Goal: Navigation & Orientation: Understand site structure

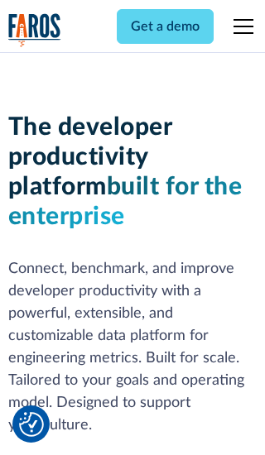
scroll to position [250, 0]
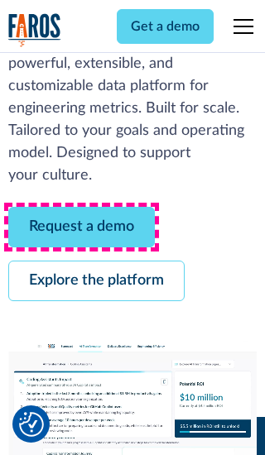
click at [81, 227] on link "Request a demo" at bounding box center [81, 227] width 147 height 41
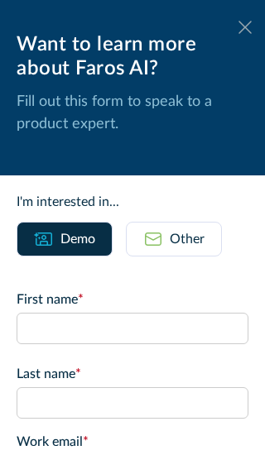
click at [245, 27] on icon at bounding box center [244, 27] width 13 height 12
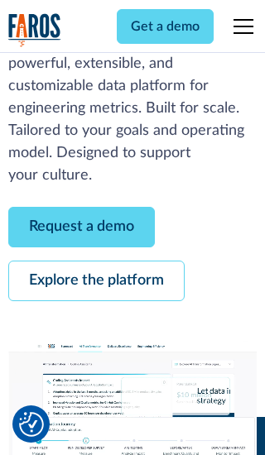
scroll to position [304, 0]
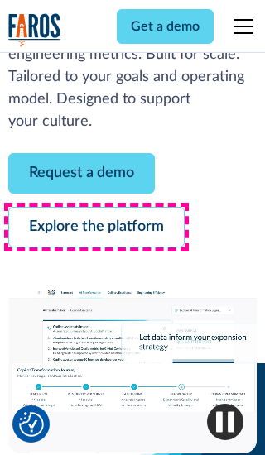
click at [96, 227] on link "Explore the platform" at bounding box center [96, 227] width 176 height 41
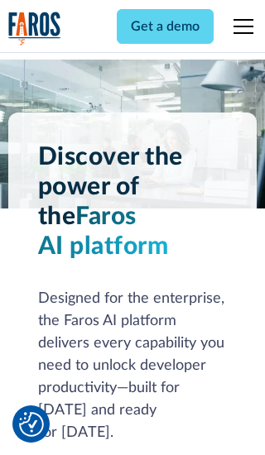
scroll to position [12445, 0]
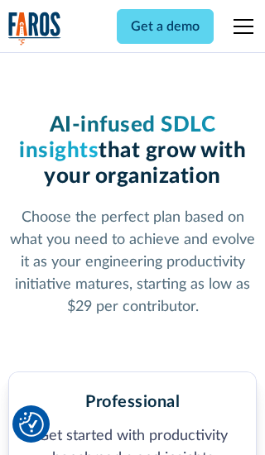
scroll to position [2573, 0]
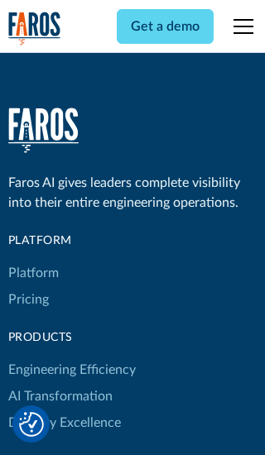
click at [32, 260] on link "Platform" at bounding box center [33, 273] width 51 height 26
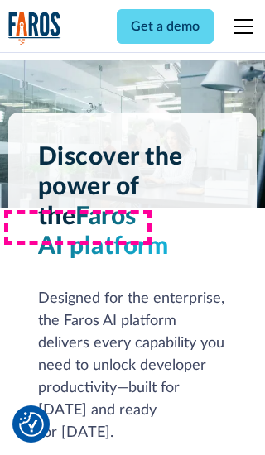
scroll to position [12977, 0]
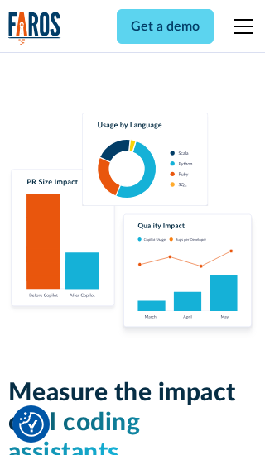
scroll to position [10243, 0]
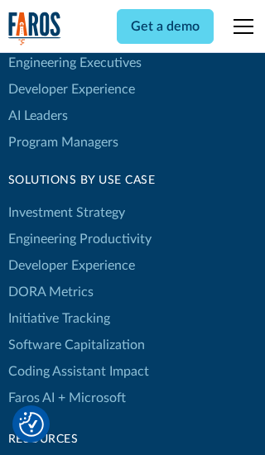
click at [50, 279] on link "DORA Metrics" at bounding box center [50, 292] width 85 height 26
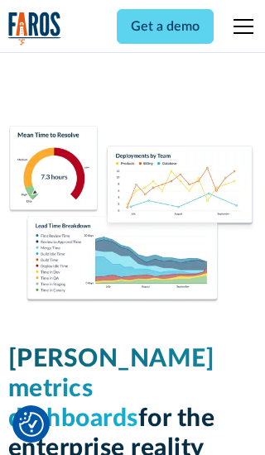
scroll to position [7231, 0]
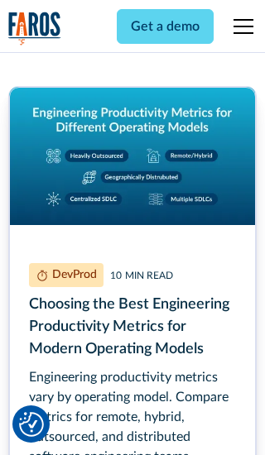
scroll to position [7510, 0]
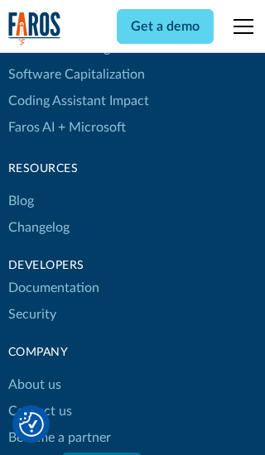
click at [38, 228] on link "Changelog" at bounding box center [38, 227] width 61 height 26
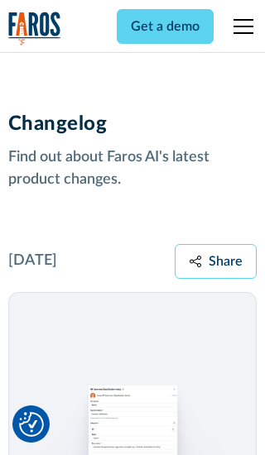
scroll to position [20008, 0]
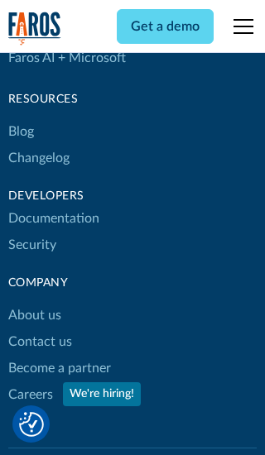
click at [34, 302] on link "About us" at bounding box center [34, 315] width 53 height 26
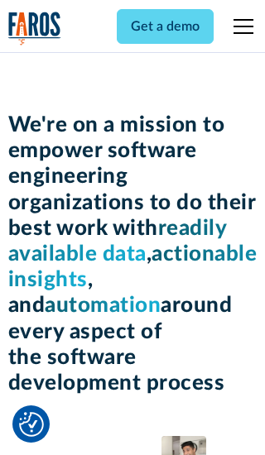
scroll to position [5717, 0]
